Goal: Task Accomplishment & Management: Complete application form

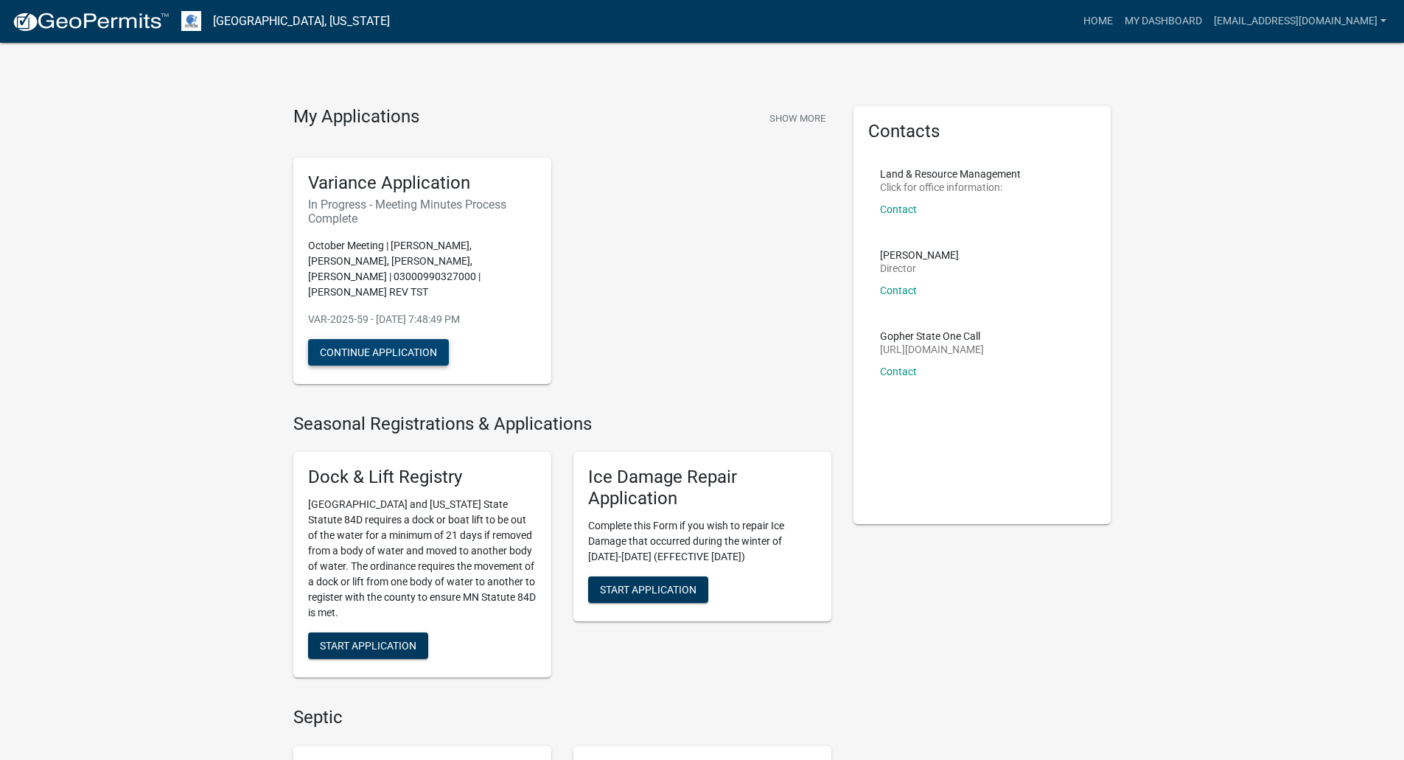
click at [392, 361] on button "Continue Application" at bounding box center [378, 352] width 141 height 27
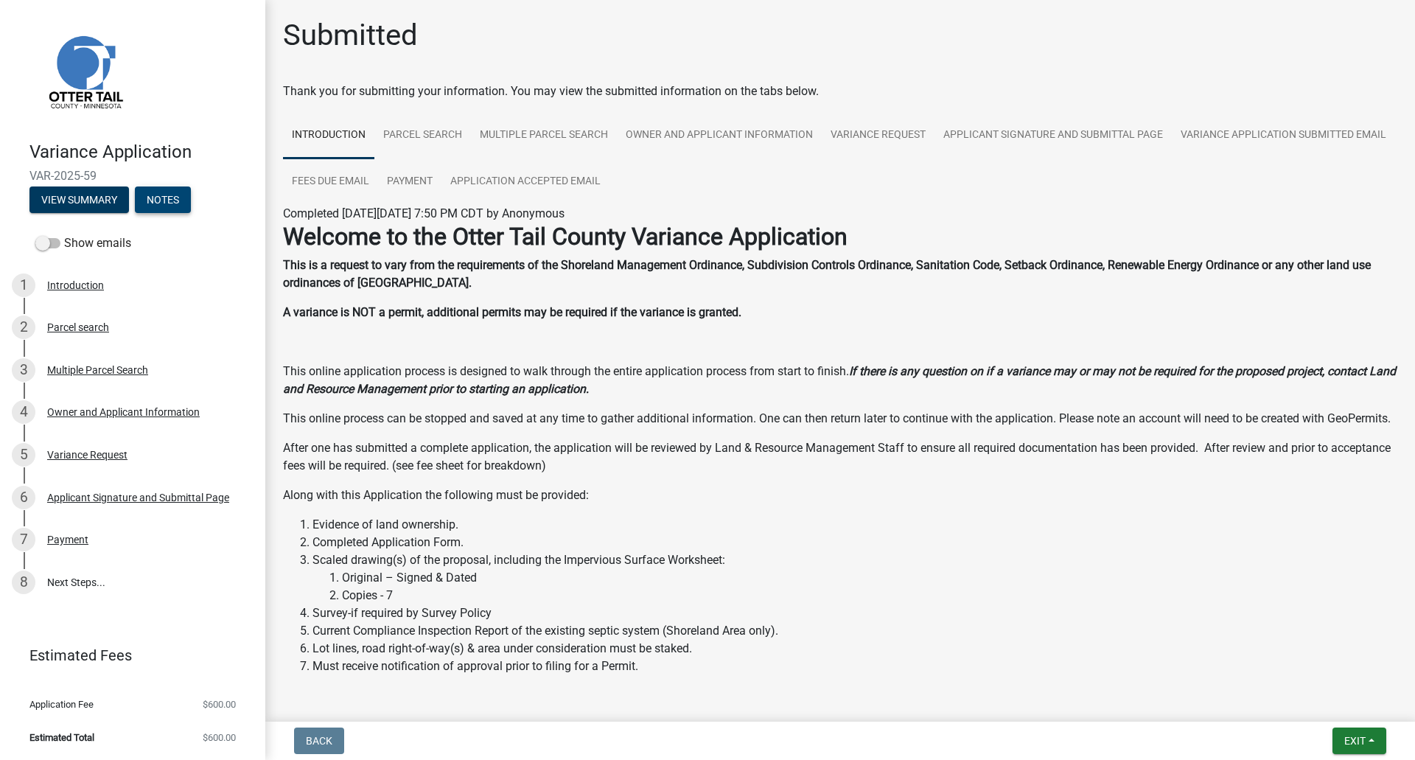
click at [183, 209] on button "Notes" at bounding box center [163, 199] width 56 height 27
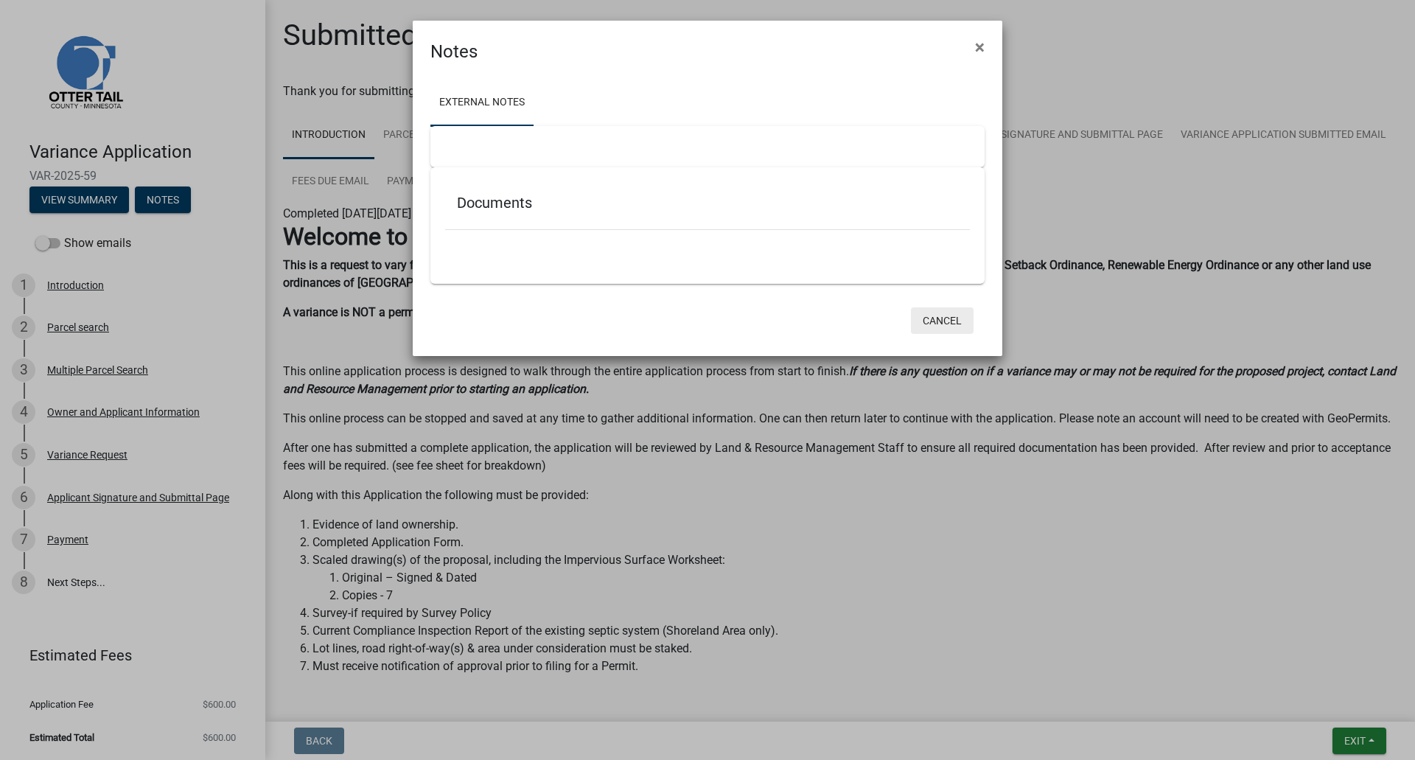
click at [949, 327] on button "Cancel" at bounding box center [942, 320] width 63 height 27
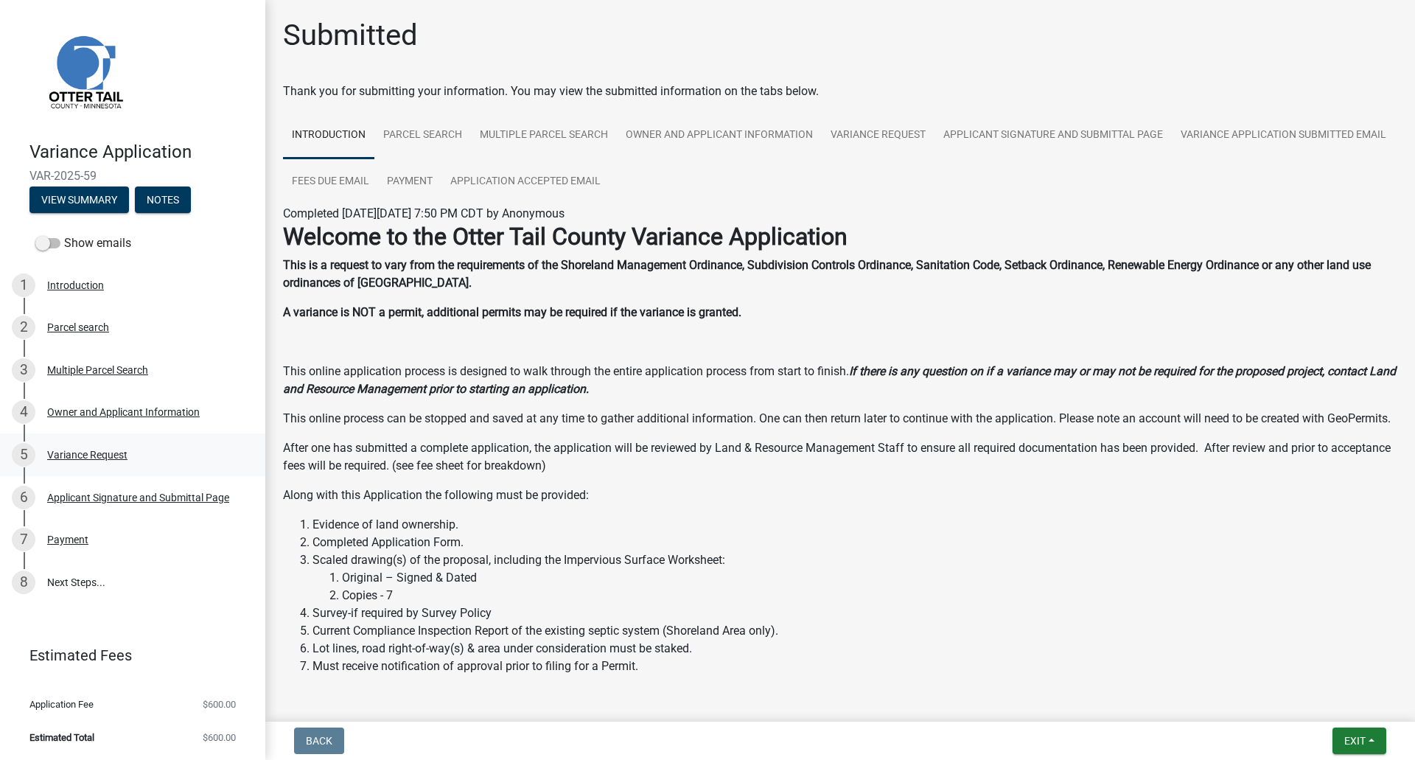
click at [114, 467] on link "5 Variance Request" at bounding box center [132, 454] width 265 height 43
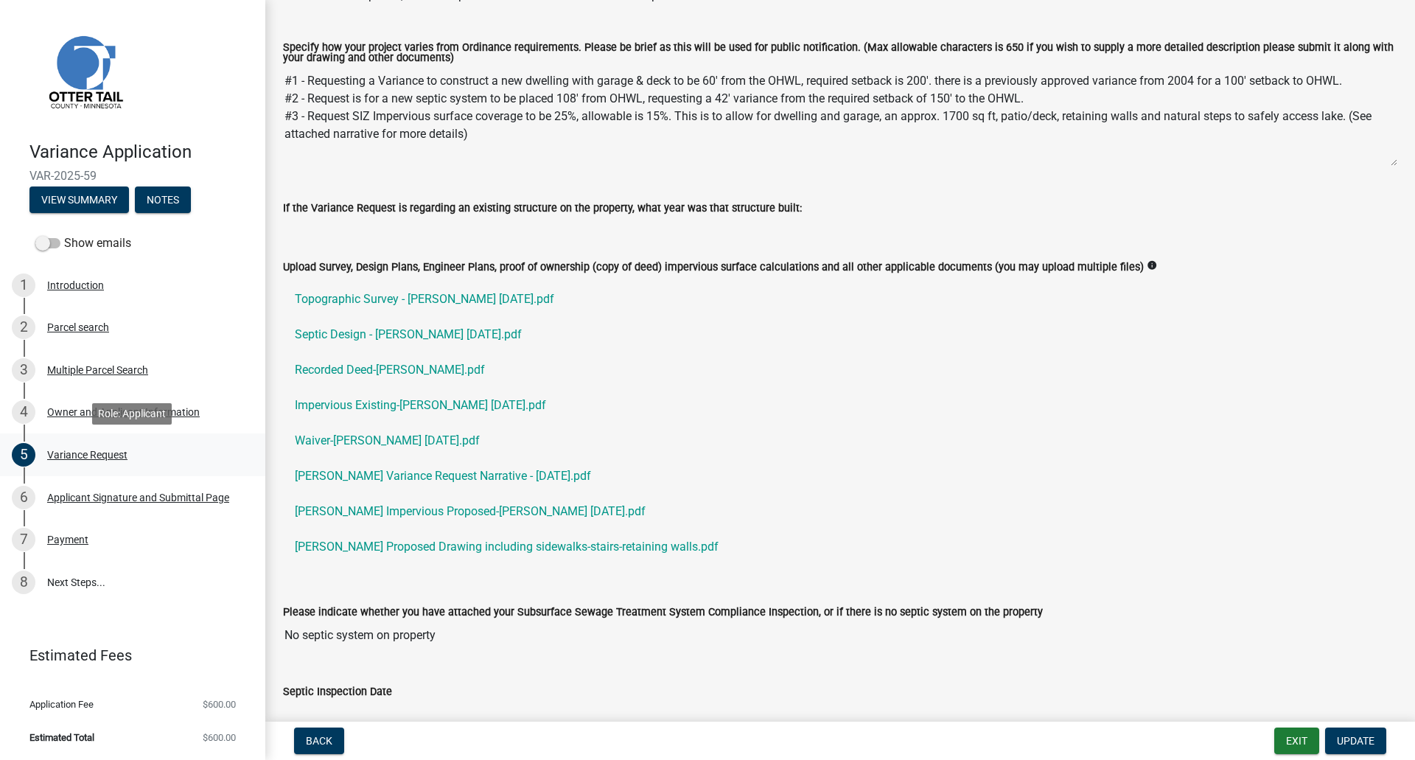
scroll to position [335, 0]
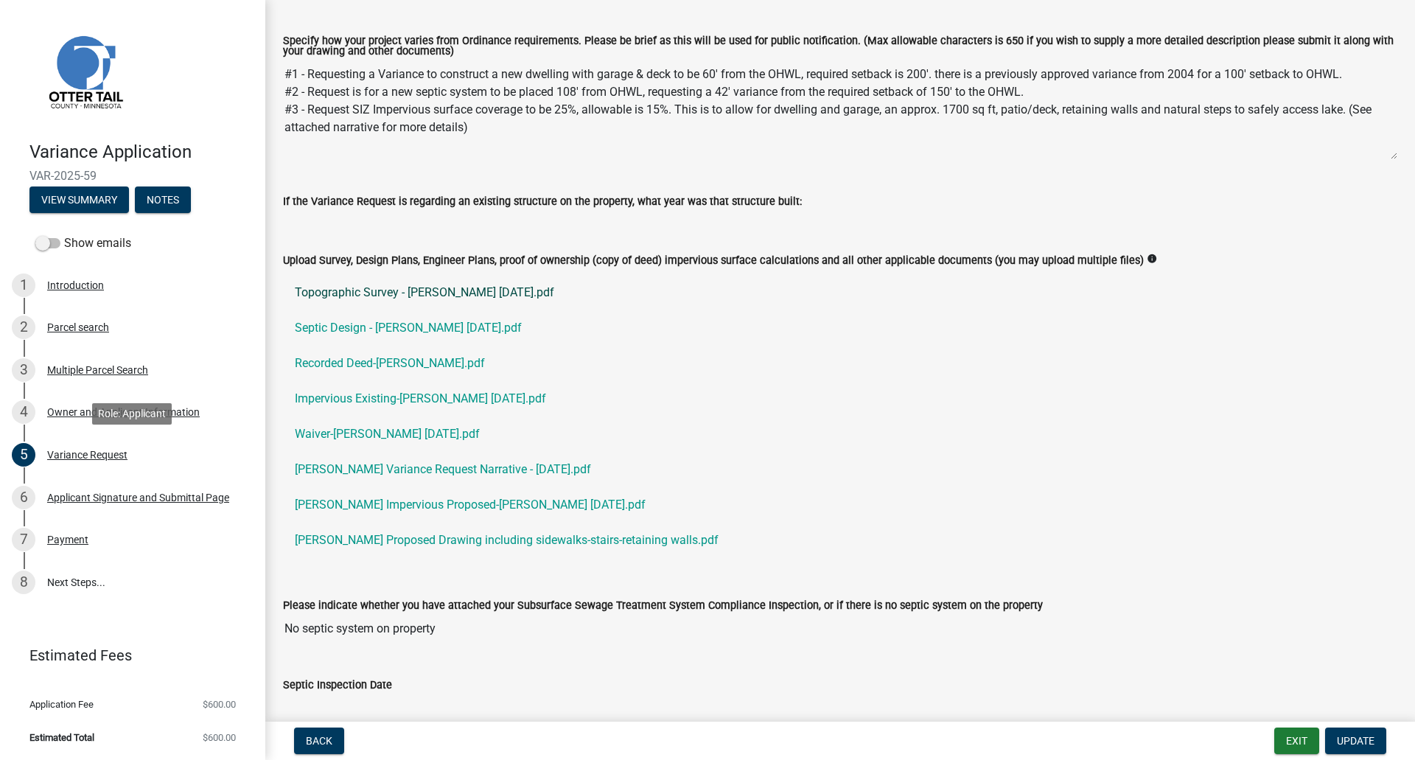
click at [360, 302] on link "Topographic Survey - [PERSON_NAME] [DATE].pdf" at bounding box center [840, 292] width 1114 height 35
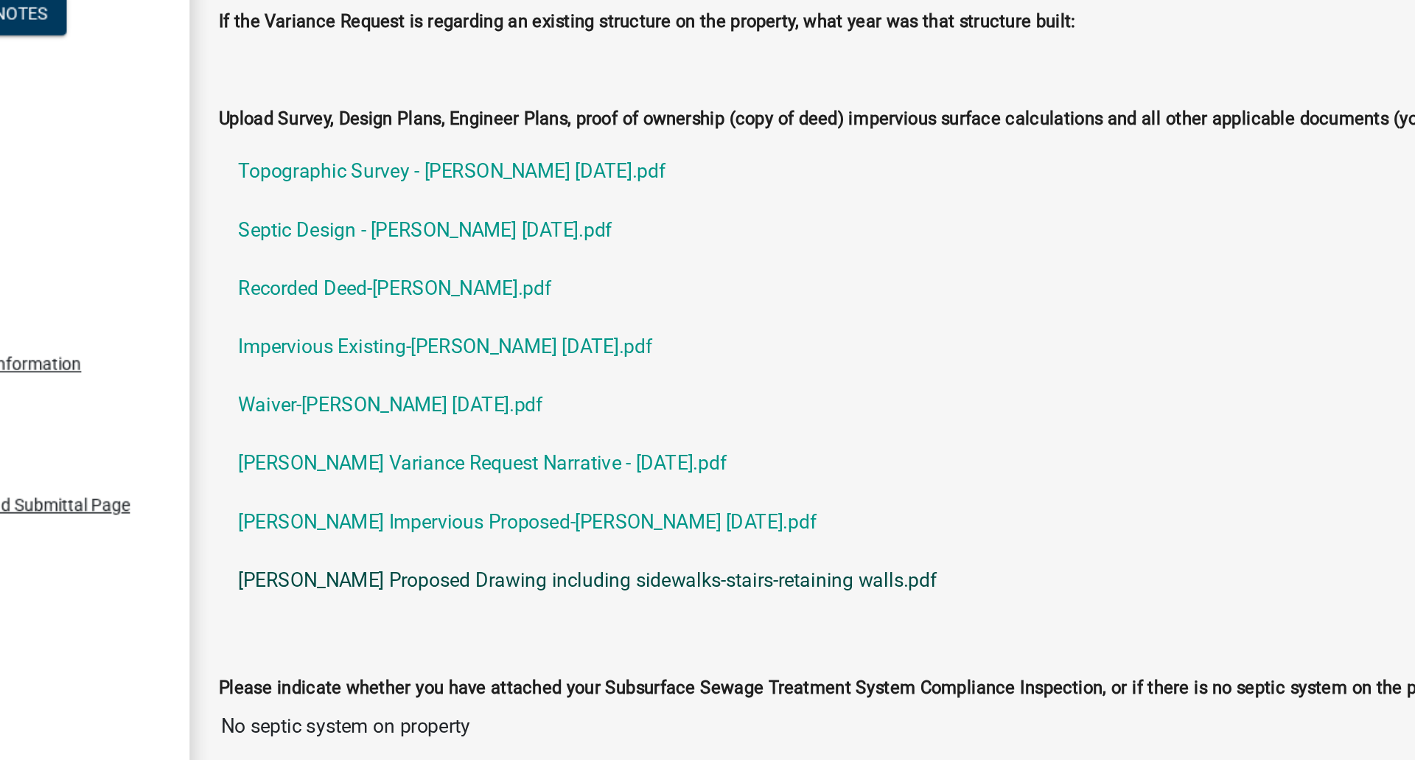
click at [321, 545] on link "[PERSON_NAME] Proposed Drawing including sidewalks-stairs-retaining walls.pdf" at bounding box center [840, 543] width 1114 height 35
